Goal: Entertainment & Leisure: Consume media (video, audio)

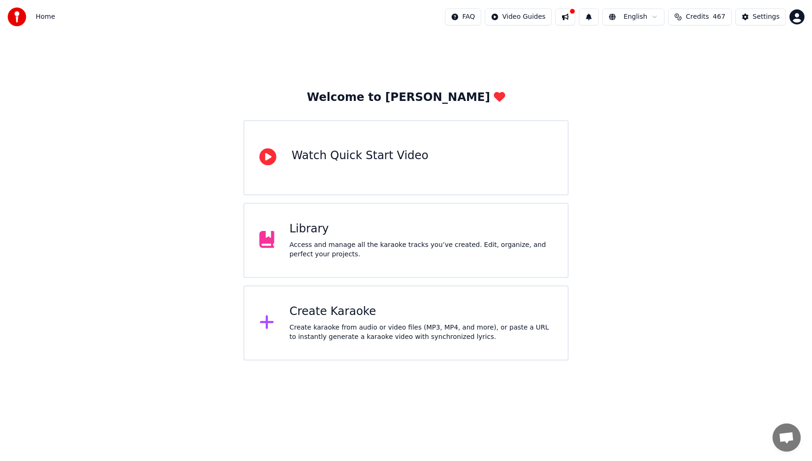
click at [380, 256] on div "Access and manage all the karaoke tracks you’ve created. Edit, organize, and pe…" at bounding box center [420, 250] width 263 height 19
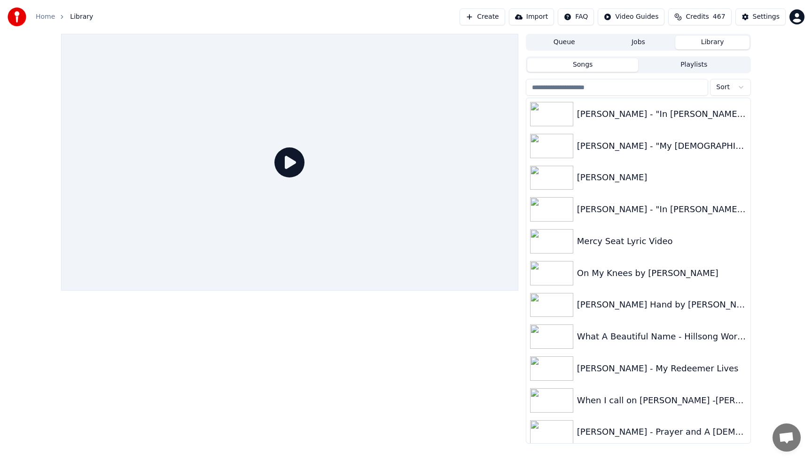
click at [639, 93] on input "search" at bounding box center [617, 87] width 182 height 17
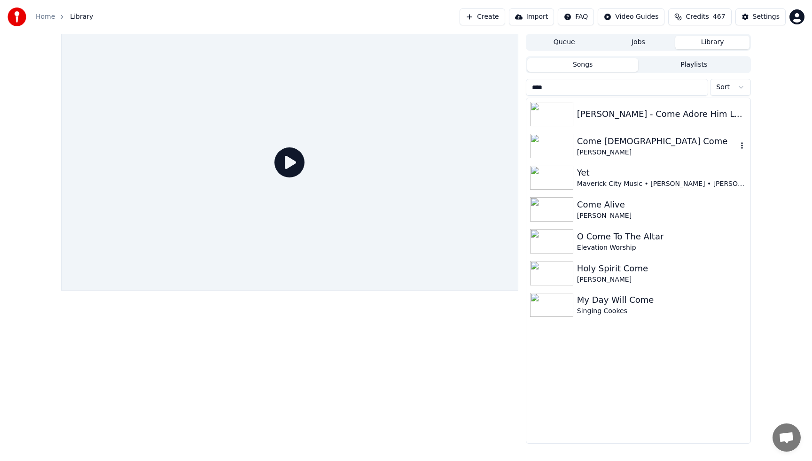
type input "****"
click at [648, 147] on div "Come [DEMOGRAPHIC_DATA] Come" at bounding box center [657, 141] width 160 height 13
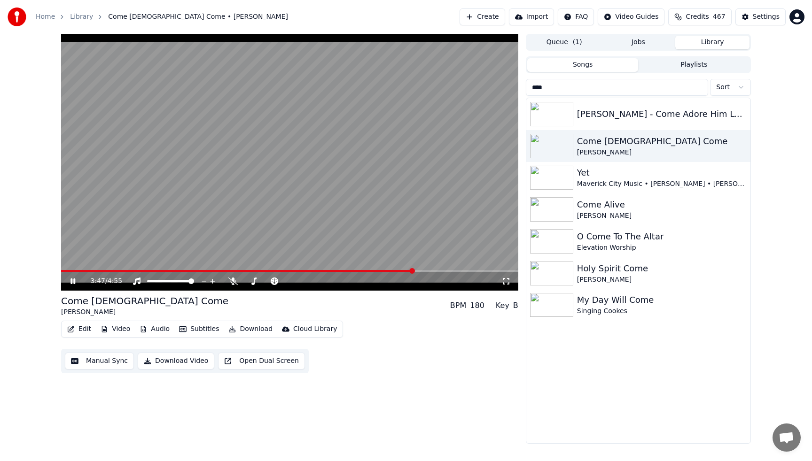
click at [361, 160] on video at bounding box center [289, 162] width 457 height 257
click at [742, 144] on icon "button" at bounding box center [741, 146] width 9 height 8
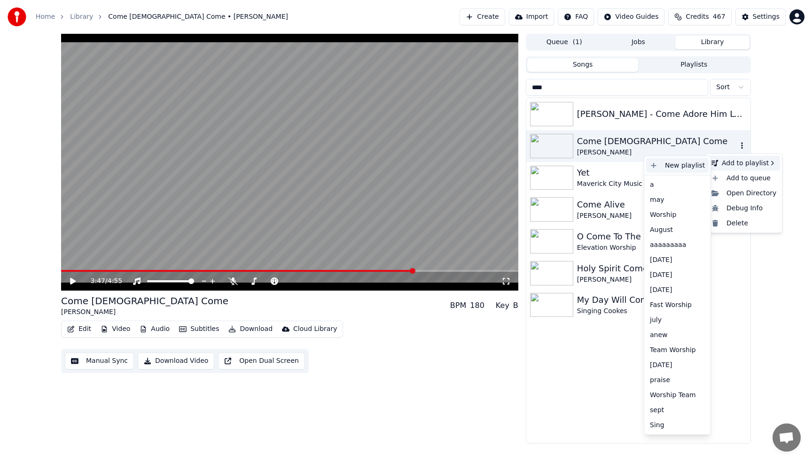
click at [659, 166] on div "New playlist" at bounding box center [677, 165] width 62 height 15
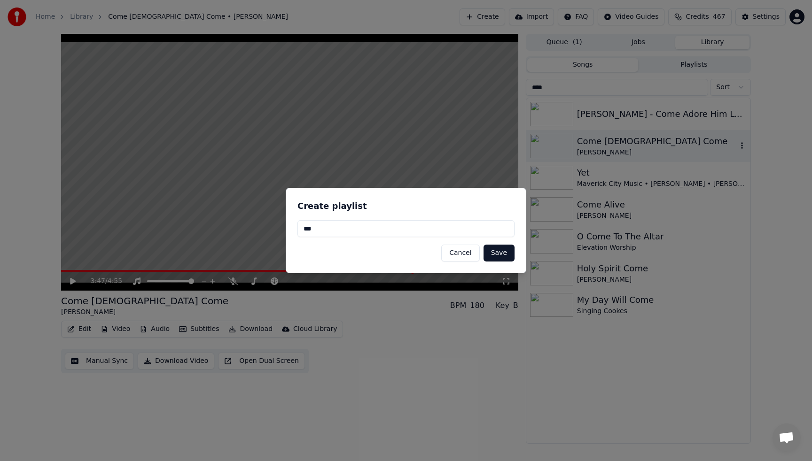
type input "***"
click at [497, 254] on button "Save" at bounding box center [499, 253] width 31 height 17
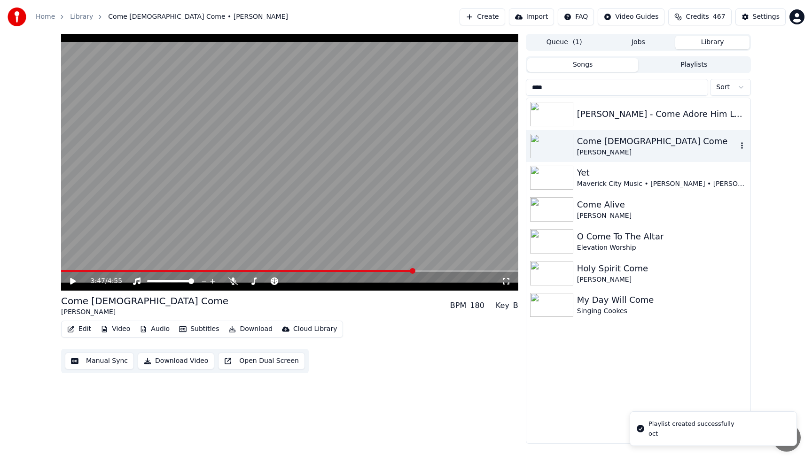
click at [700, 88] on input "****" at bounding box center [617, 87] width 182 height 17
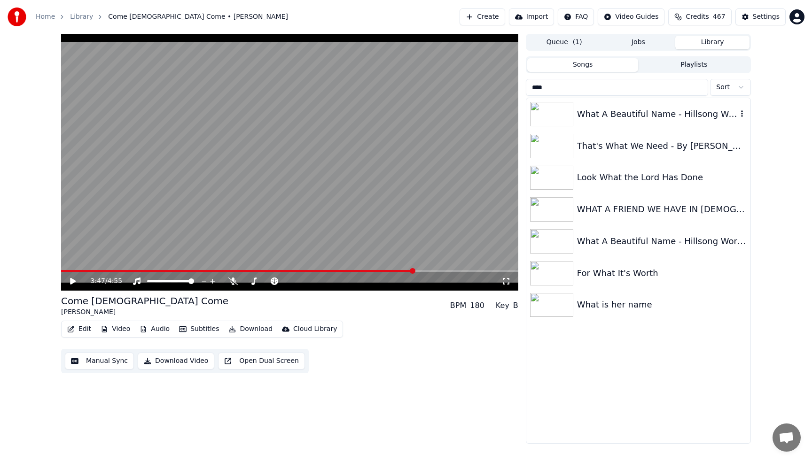
type input "****"
click at [743, 112] on icon "button" at bounding box center [741, 114] width 9 height 8
click at [741, 112] on icon "button" at bounding box center [741, 114] width 9 height 8
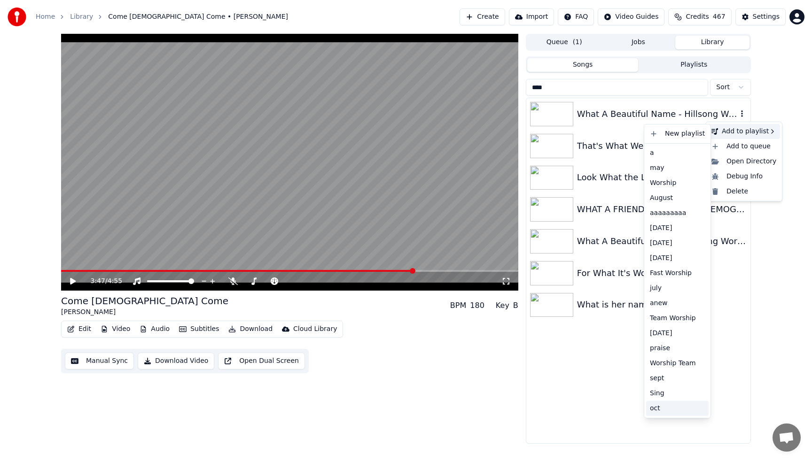
click at [659, 410] on div "oct" at bounding box center [677, 408] width 62 height 15
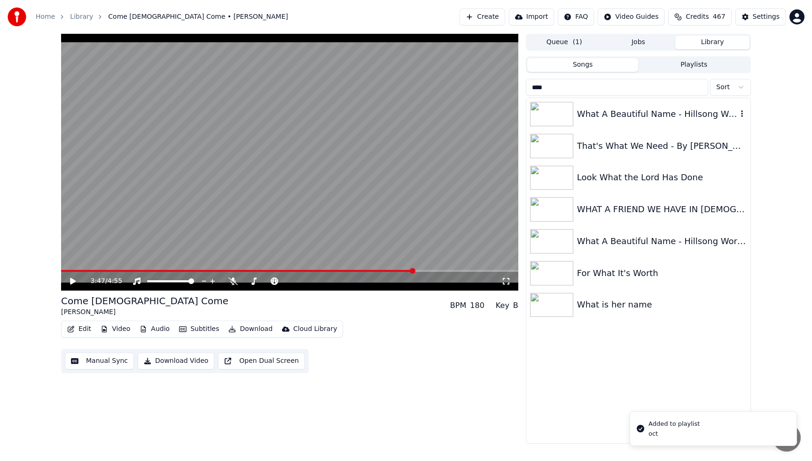
click at [613, 118] on div "What A Beautiful Name - Hillsong Worship - Lyric Video" at bounding box center [657, 114] width 160 height 13
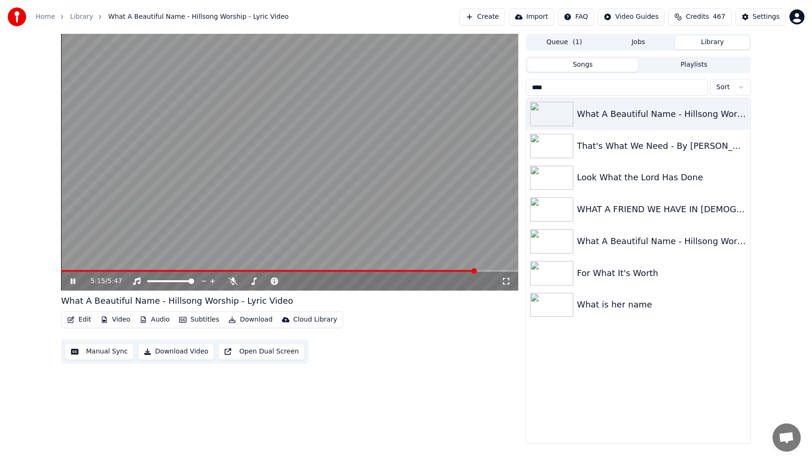
click at [430, 118] on video at bounding box center [289, 162] width 457 height 257
click at [741, 116] on icon "button" at bounding box center [741, 114] width 9 height 8
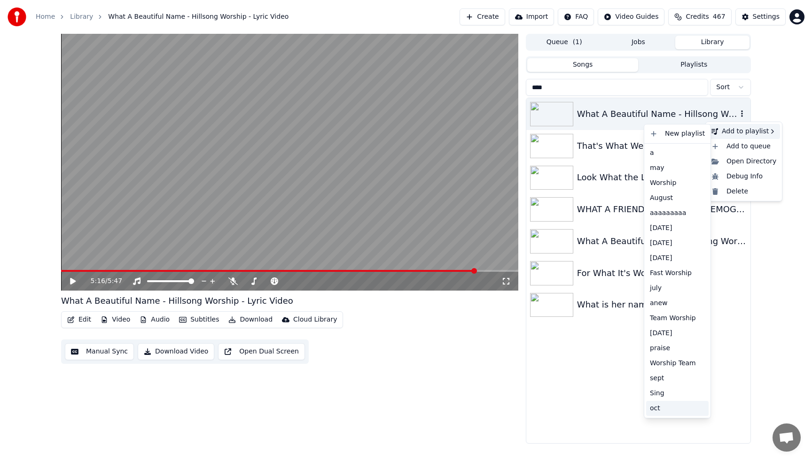
click at [654, 412] on div "oct" at bounding box center [677, 408] width 62 height 15
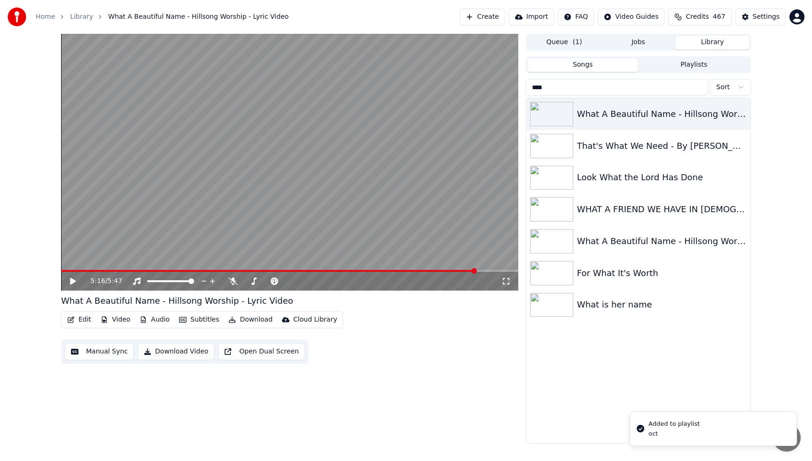
click at [700, 87] on input "****" at bounding box center [617, 87] width 182 height 17
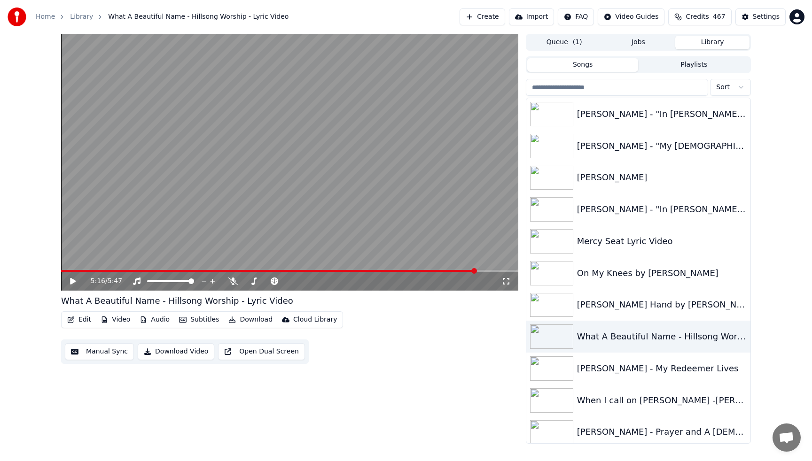
click at [656, 87] on input "search" at bounding box center [617, 87] width 182 height 17
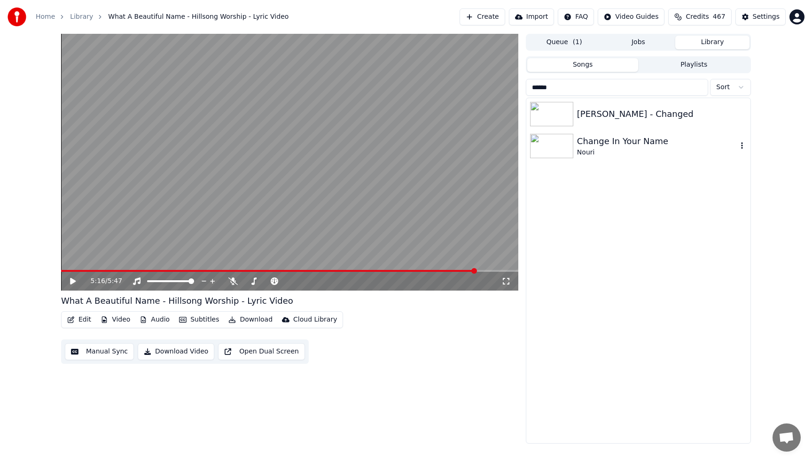
type input "******"
click at [744, 145] on icon "button" at bounding box center [741, 146] width 9 height 8
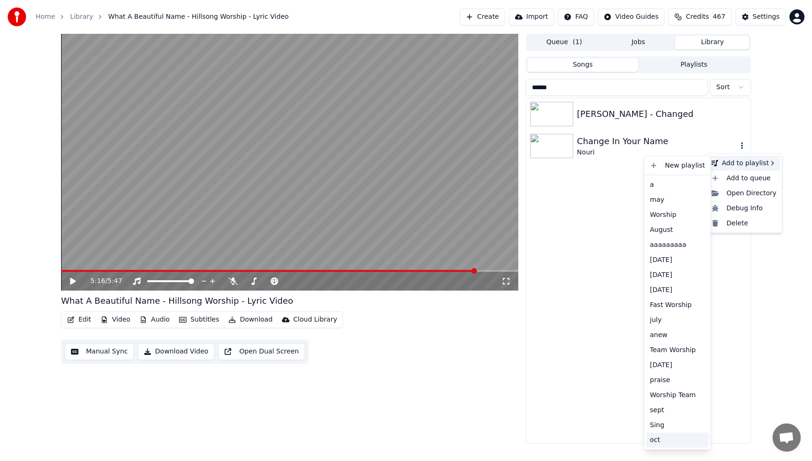
click at [659, 445] on div "oct" at bounding box center [677, 440] width 62 height 15
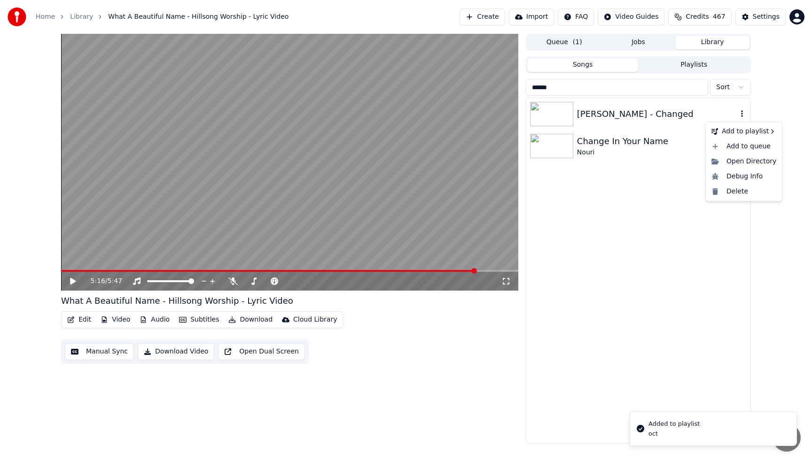
click at [741, 113] on icon "button" at bounding box center [741, 114] width 9 height 8
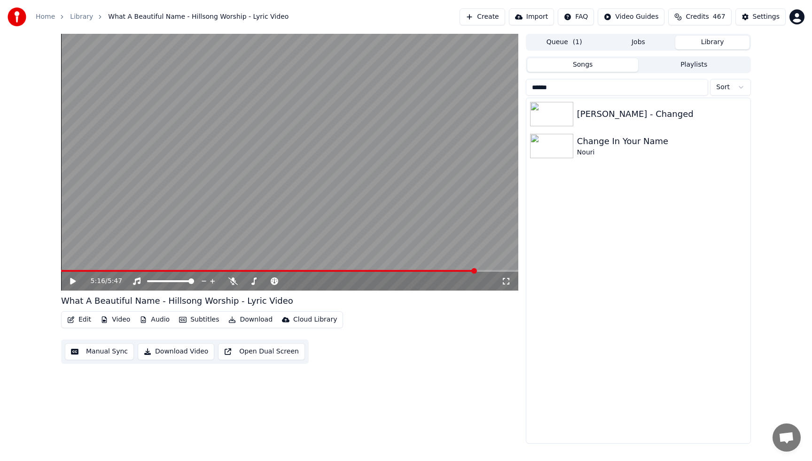
click at [590, 64] on button "Songs" at bounding box center [582, 65] width 111 height 14
click at [701, 67] on button "Playlists" at bounding box center [693, 65] width 111 height 14
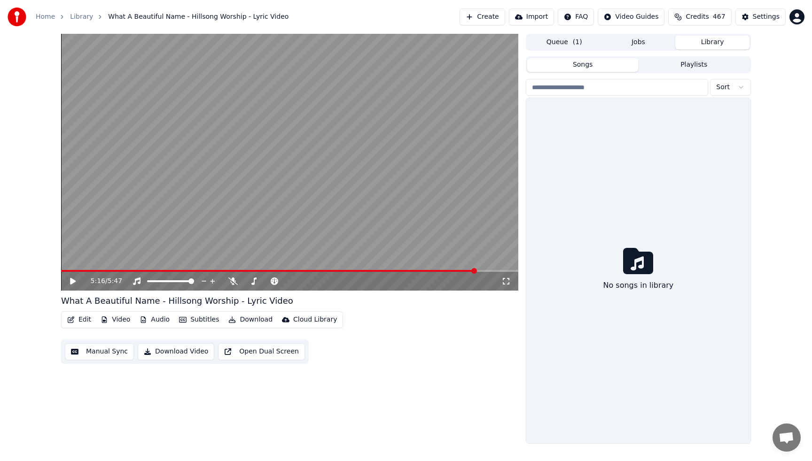
click at [572, 65] on button "Songs" at bounding box center [582, 65] width 111 height 14
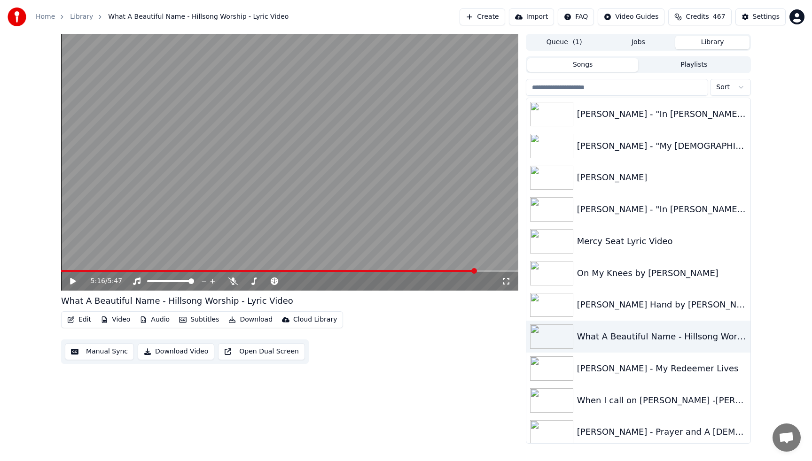
click at [617, 92] on input "search" at bounding box center [617, 87] width 182 height 17
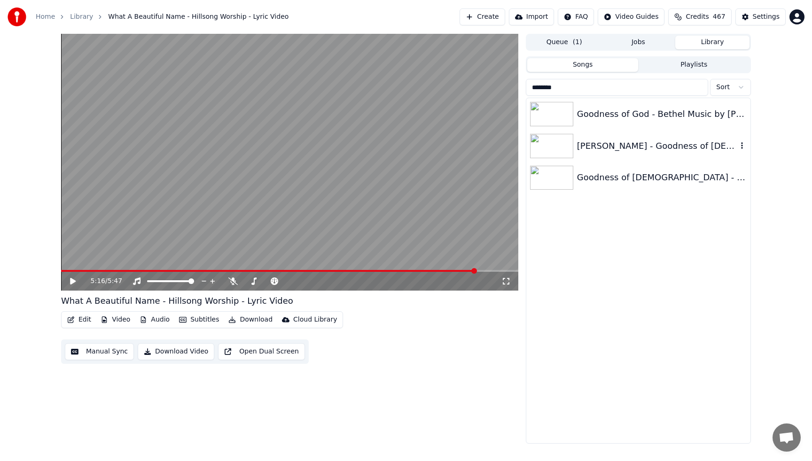
type input "********"
click at [742, 145] on icon "button" at bounding box center [742, 145] width 2 height 7
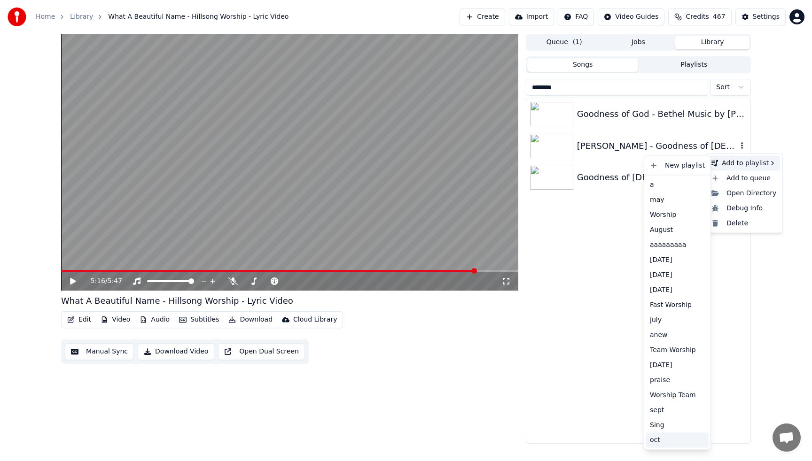
click at [671, 440] on div "oct" at bounding box center [677, 440] width 62 height 15
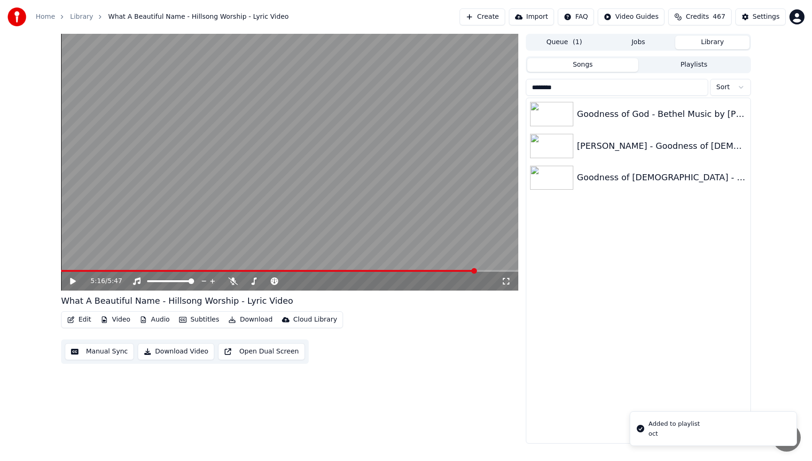
click at [700, 87] on input "********" at bounding box center [617, 87] width 182 height 17
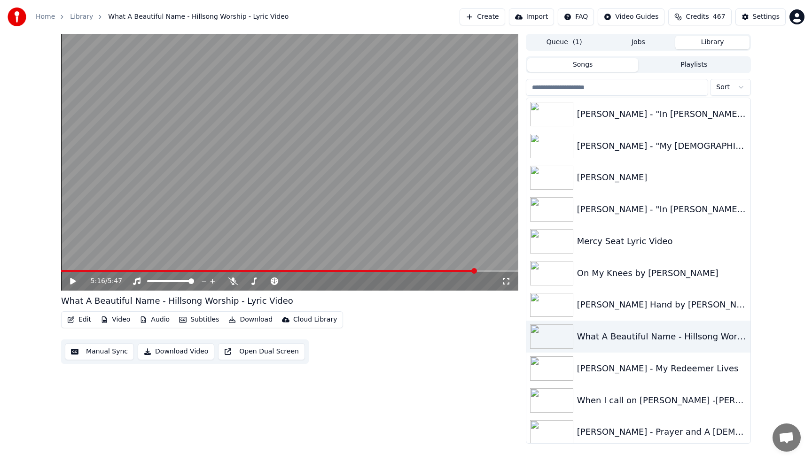
click at [600, 88] on input "search" at bounding box center [617, 87] width 182 height 17
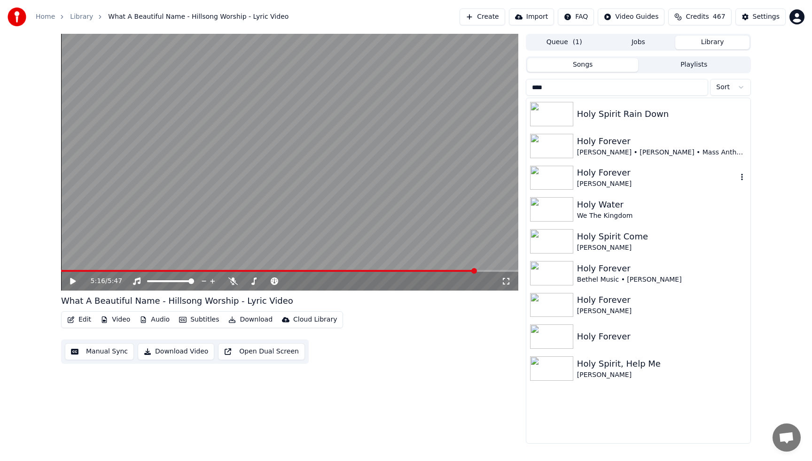
type input "****"
click at [596, 187] on div "[PERSON_NAME]" at bounding box center [657, 184] width 160 height 9
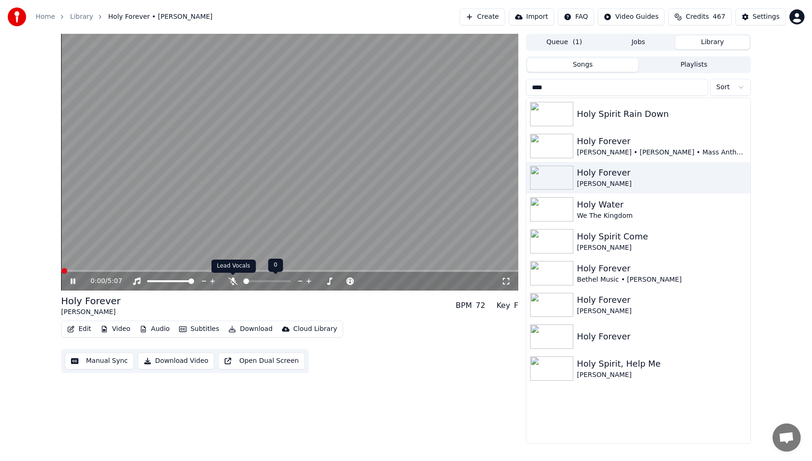
click at [232, 278] on icon at bounding box center [232, 282] width 9 height 8
click at [116, 194] on video at bounding box center [289, 162] width 457 height 257
click at [67, 284] on div "0:10 / 5:07" at bounding box center [290, 281] width 450 height 9
click at [72, 283] on icon at bounding box center [73, 281] width 6 height 7
click at [417, 66] on video at bounding box center [289, 162] width 457 height 257
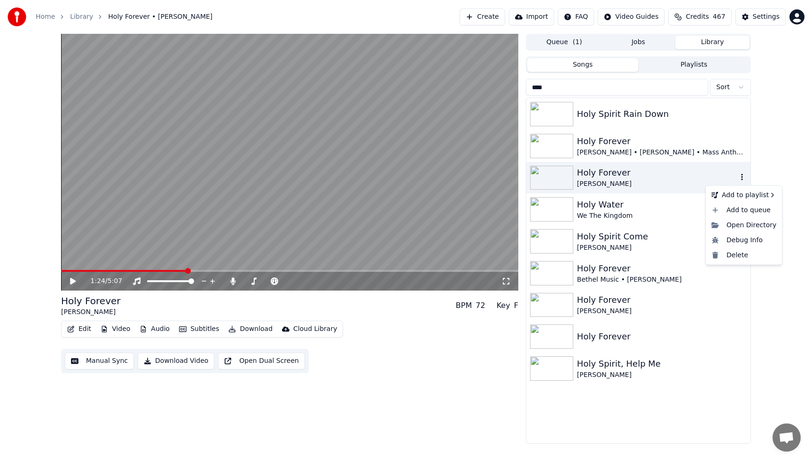
click at [745, 177] on icon "button" at bounding box center [741, 177] width 9 height 8
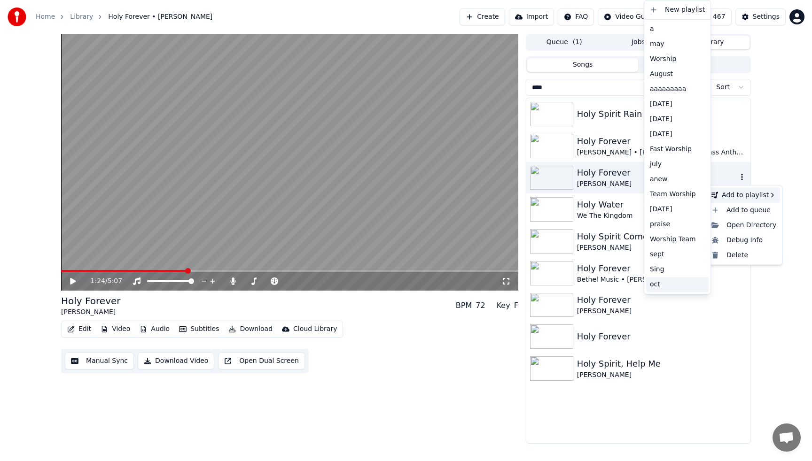
click at [662, 287] on div "oct" at bounding box center [677, 284] width 62 height 15
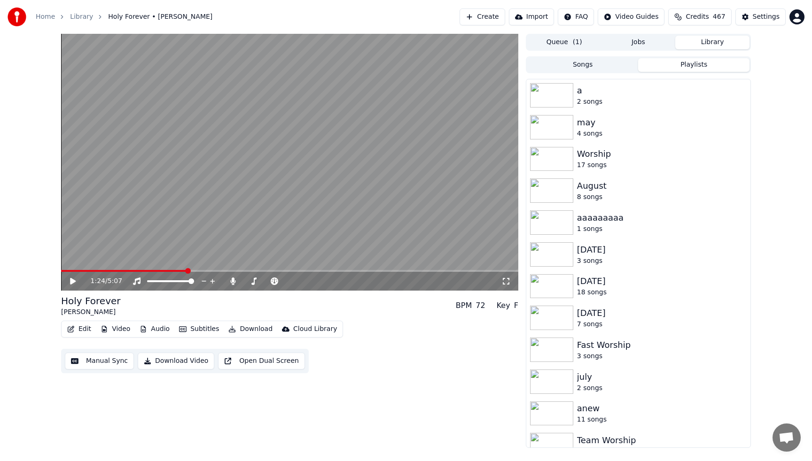
click at [672, 65] on button "Playlists" at bounding box center [693, 65] width 111 height 14
click at [565, 57] on div "Songs Playlists" at bounding box center [638, 64] width 225 height 17
click at [573, 67] on button "Songs" at bounding box center [582, 65] width 111 height 14
click at [687, 68] on button "Playlists" at bounding box center [693, 65] width 111 height 14
click at [675, 62] on button "Playlists" at bounding box center [693, 65] width 111 height 14
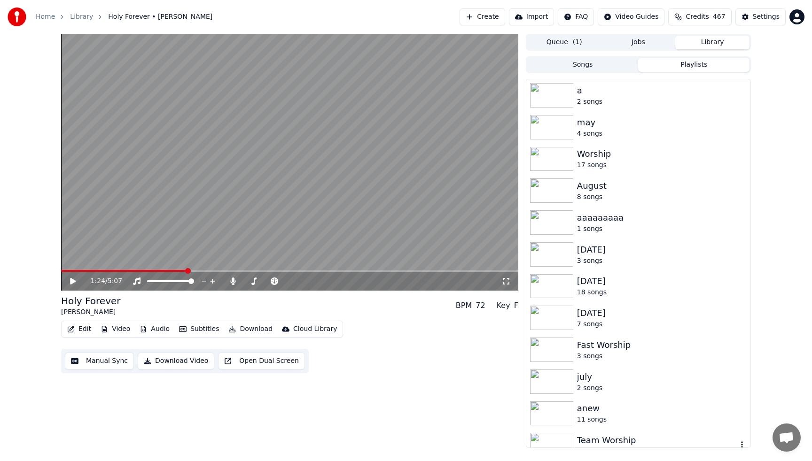
click at [593, 442] on div "Team Worship" at bounding box center [657, 440] width 160 height 13
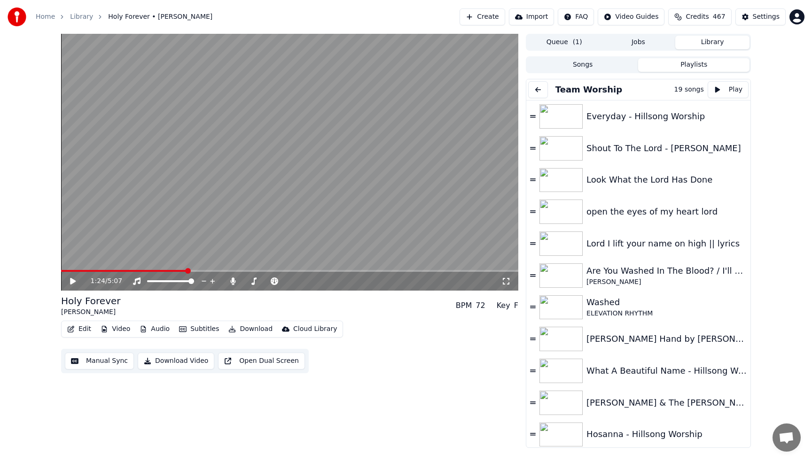
click at [577, 64] on button "Songs" at bounding box center [582, 65] width 111 height 14
click at [678, 66] on button "Playlists" at bounding box center [693, 65] width 111 height 14
click at [63, 272] on span at bounding box center [62, 271] width 3 height 2
click at [72, 281] on icon at bounding box center [73, 281] width 6 height 7
click at [231, 281] on icon at bounding box center [232, 282] width 5 height 8
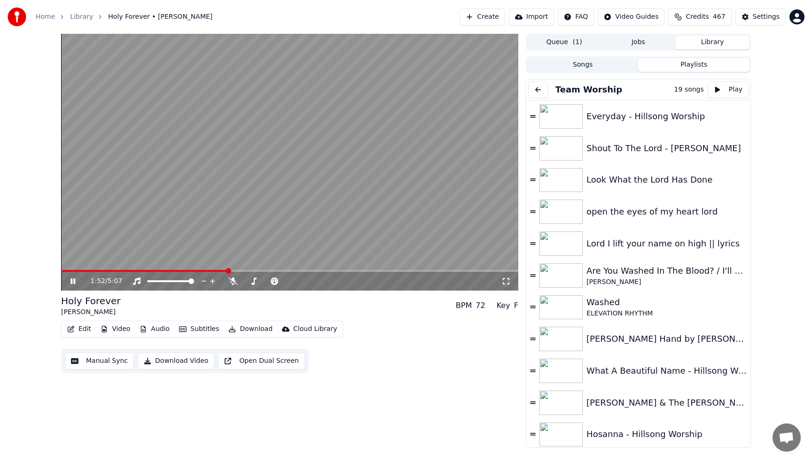
click at [226, 150] on video at bounding box center [289, 162] width 457 height 257
click at [539, 87] on button at bounding box center [538, 89] width 20 height 17
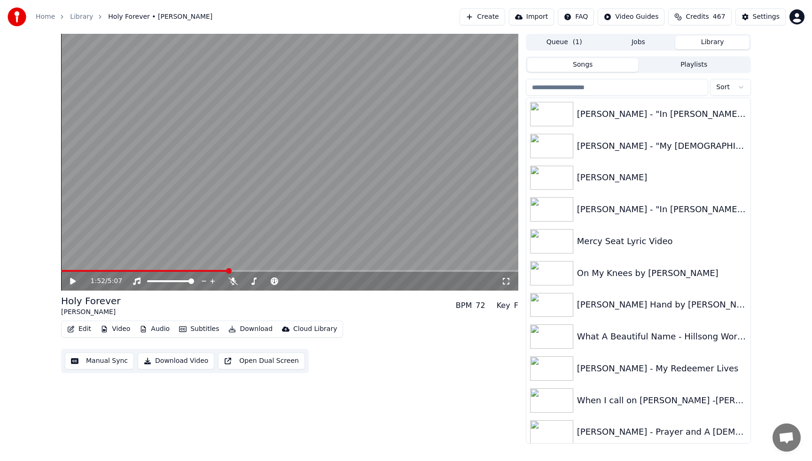
click at [600, 70] on button "Songs" at bounding box center [582, 65] width 111 height 14
click at [601, 86] on input "search" at bounding box center [617, 87] width 182 height 17
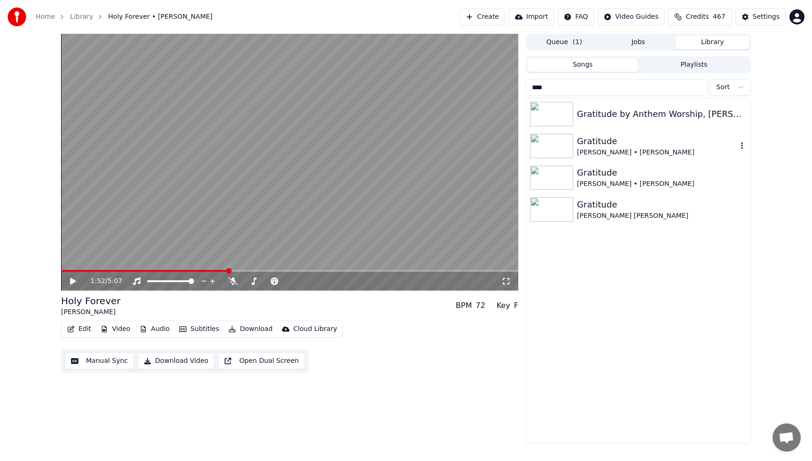
type input "****"
click at [626, 146] on div "Gratitude" at bounding box center [657, 141] width 160 height 13
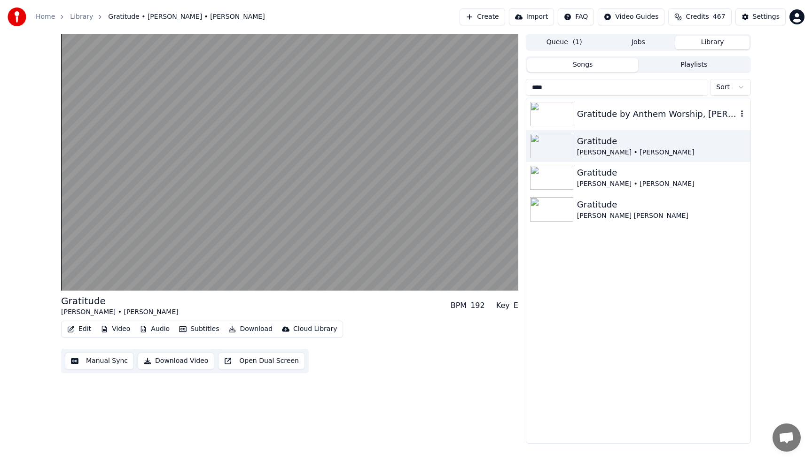
click at [609, 115] on div "Gratitude by Anthem Worship, [PERSON_NAME] & Mass Anthem" at bounding box center [657, 114] width 160 height 13
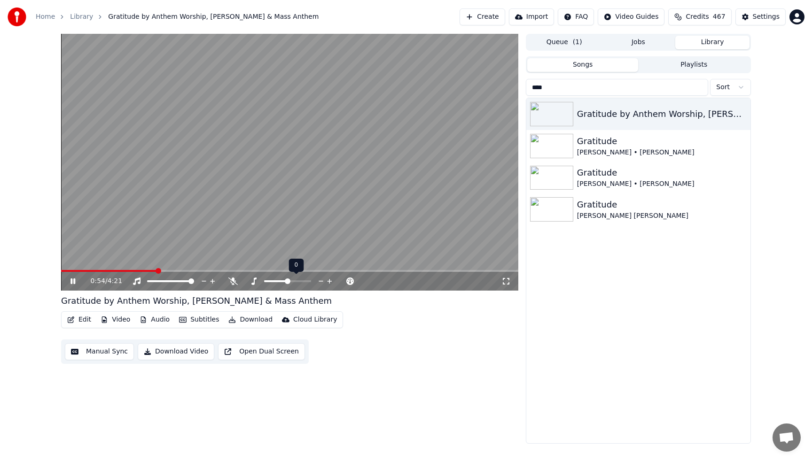
click at [322, 281] on icon at bounding box center [321, 281] width 9 height 9
click at [328, 281] on icon at bounding box center [329, 281] width 9 height 9
click at [285, 176] on video at bounding box center [289, 162] width 457 height 257
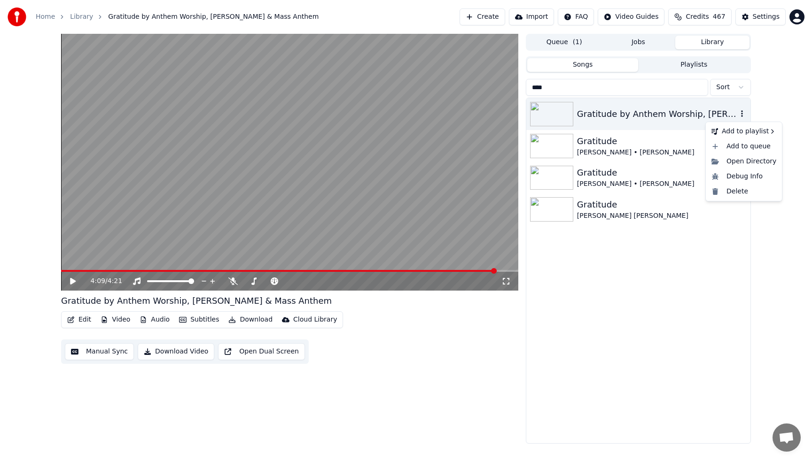
click at [742, 114] on icon "button" at bounding box center [742, 113] width 2 height 7
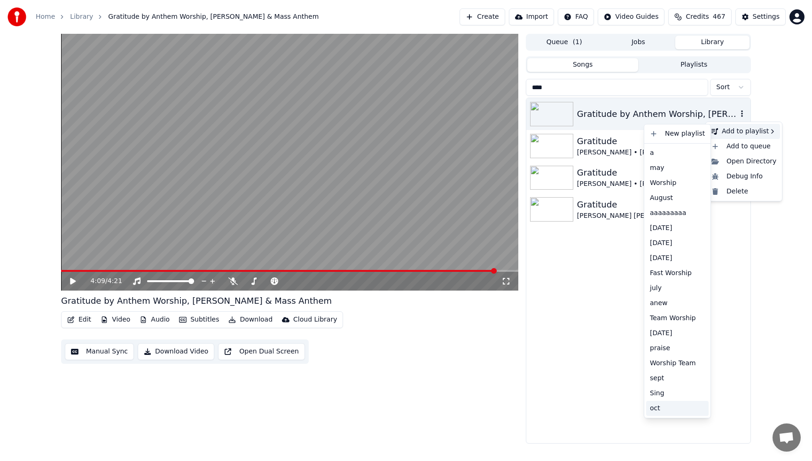
click at [658, 411] on div "oct" at bounding box center [677, 408] width 62 height 15
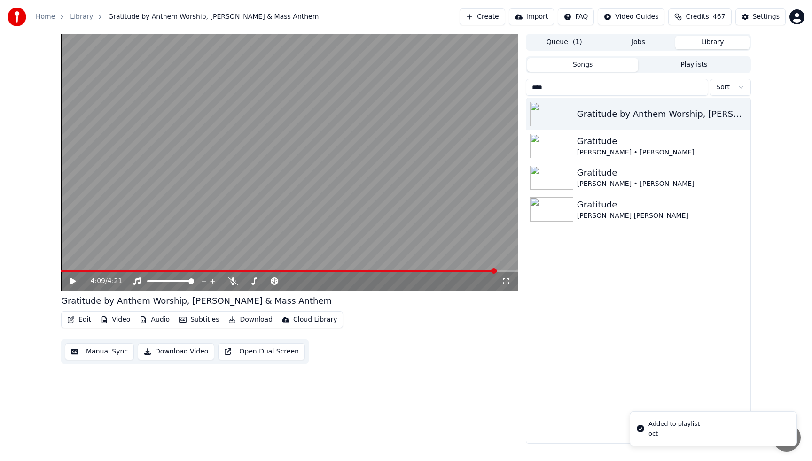
click at [700, 87] on input "****" at bounding box center [617, 87] width 182 height 17
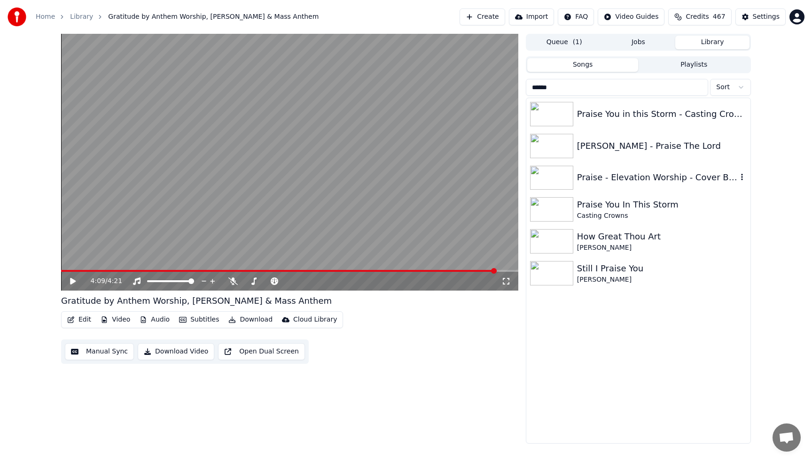
type input "******"
click at [615, 175] on div "Praise - Elevation Worship - Cover By [PERSON_NAME]" at bounding box center [657, 177] width 160 height 13
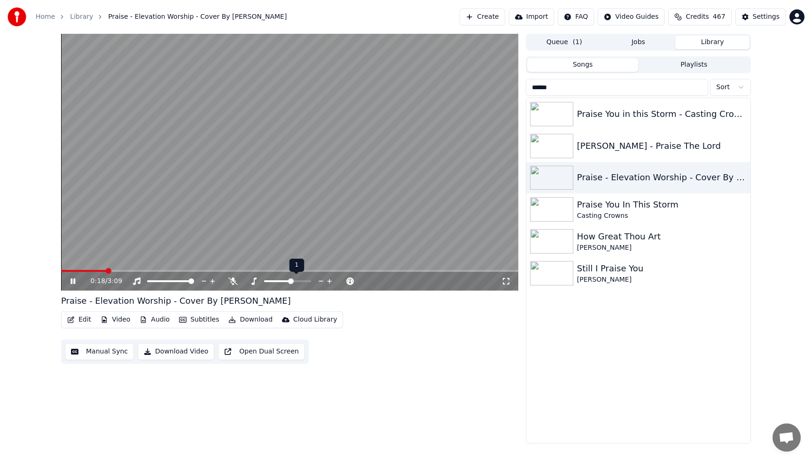
click at [322, 281] on icon at bounding box center [321, 281] width 9 height 9
click at [282, 87] on video at bounding box center [289, 162] width 457 height 257
click at [699, 87] on input "******" at bounding box center [617, 87] width 182 height 17
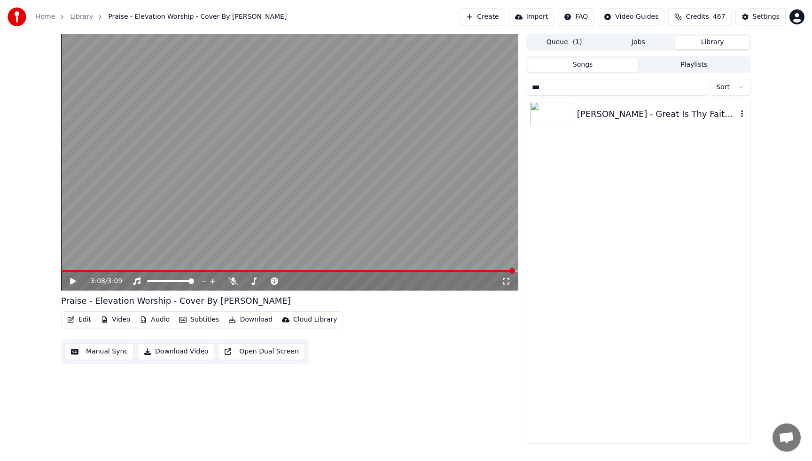
type input "***"
click at [677, 117] on div "[PERSON_NAME] - Great Is Thy Faithfulness" at bounding box center [657, 114] width 160 height 13
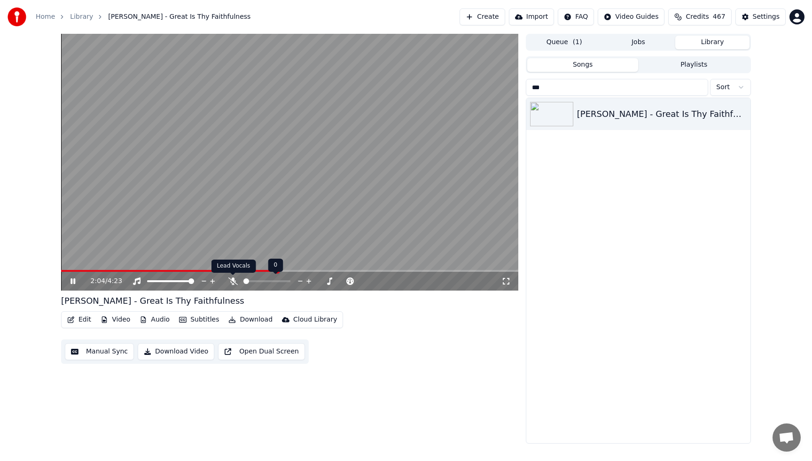
click at [235, 281] on icon at bounding box center [232, 282] width 9 height 8
click at [228, 176] on video at bounding box center [289, 162] width 457 height 257
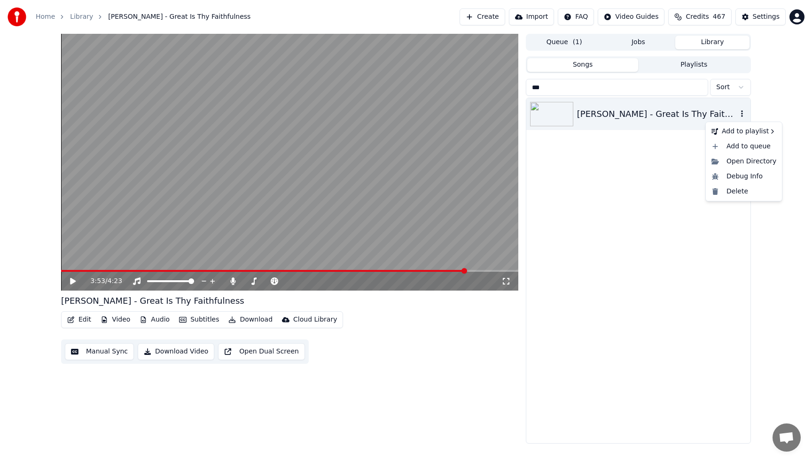
click at [742, 116] on icon "button" at bounding box center [741, 114] width 9 height 8
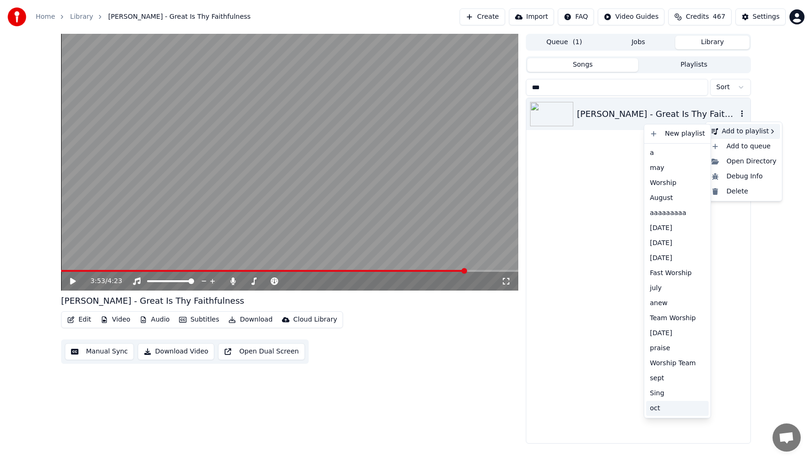
click at [660, 406] on div "oct" at bounding box center [677, 408] width 62 height 15
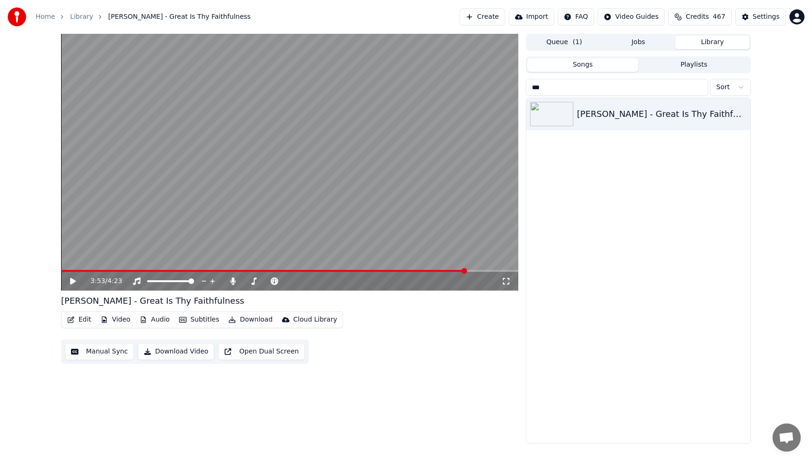
click at [682, 65] on button "Playlists" at bounding box center [693, 65] width 111 height 14
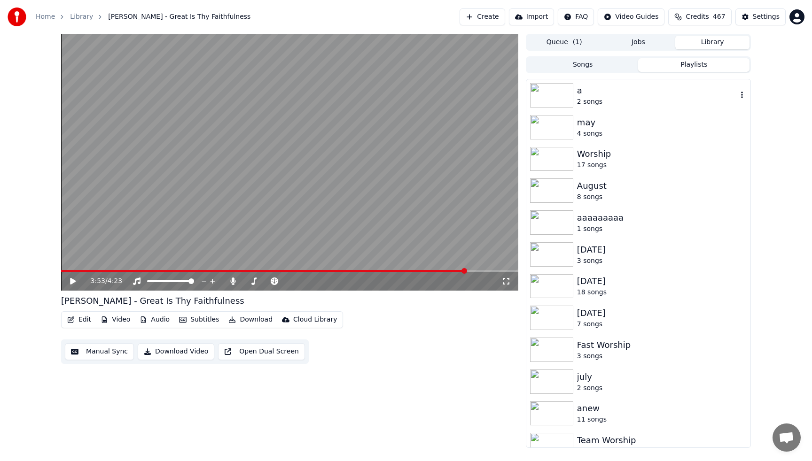
click at [757, 104] on div "3:53 / 4:23 [PERSON_NAME] - Great Is Thy Faithfulness Edit Video Audio Subtitle…" at bounding box center [406, 241] width 705 height 414
click at [794, 181] on div "3:53 / 4:23 [PERSON_NAME] - Great Is Thy Faithfulness Edit Video Audio Subtitle…" at bounding box center [406, 241] width 812 height 414
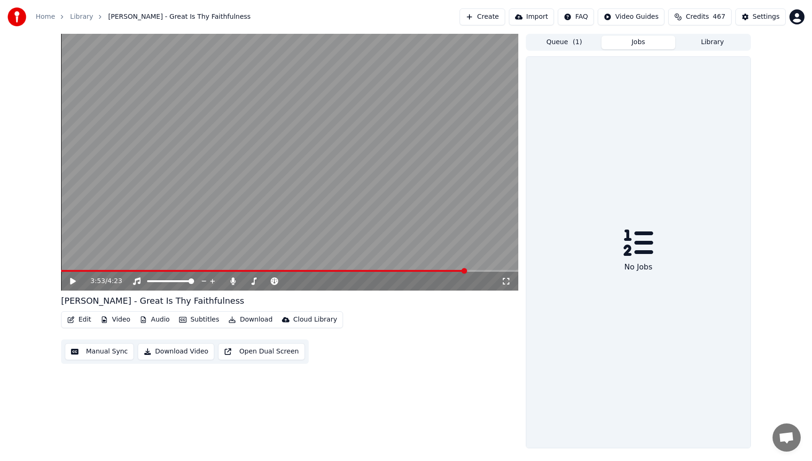
click at [643, 41] on button "Jobs" at bounding box center [638, 43] width 74 height 14
click at [564, 46] on button "Queue ( 1 )" at bounding box center [564, 43] width 74 height 14
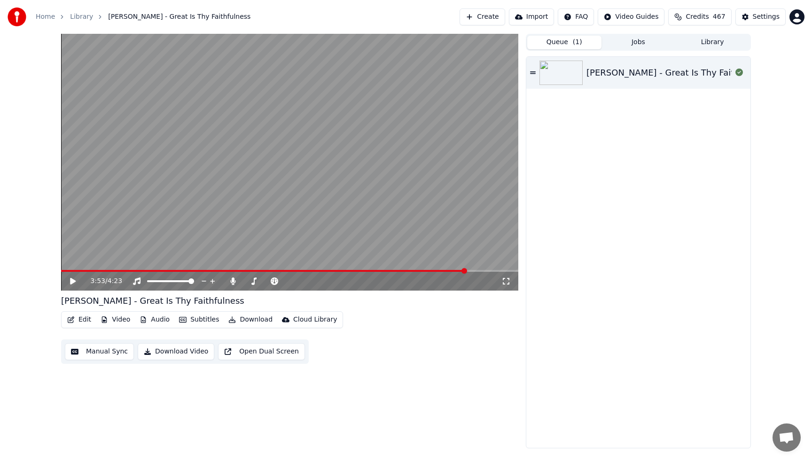
click at [713, 43] on button "Library" at bounding box center [712, 43] width 74 height 14
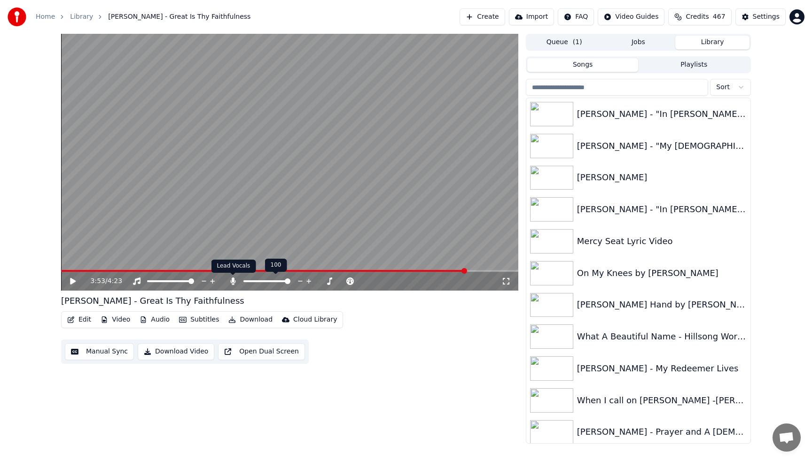
click at [233, 282] on icon at bounding box center [232, 282] width 5 height 8
click at [62, 271] on span at bounding box center [62, 271] width 2 height 2
click at [72, 283] on icon at bounding box center [73, 281] width 6 height 7
click at [281, 185] on video at bounding box center [289, 162] width 457 height 257
